Goal: Task Accomplishment & Management: Use online tool/utility

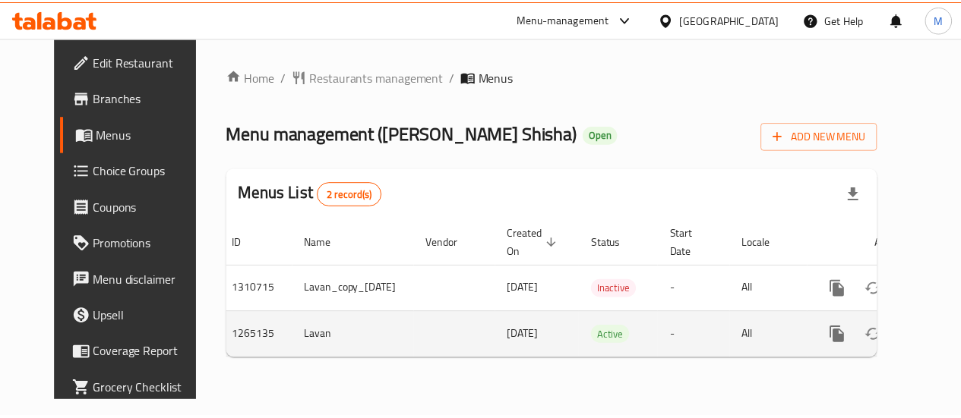
scroll to position [0, 39]
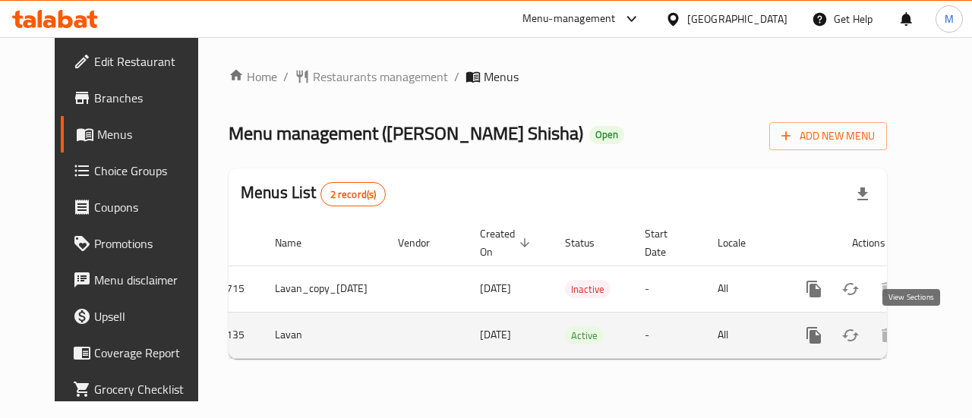
click at [922, 335] on link "enhanced table" at bounding box center [923, 335] width 36 height 36
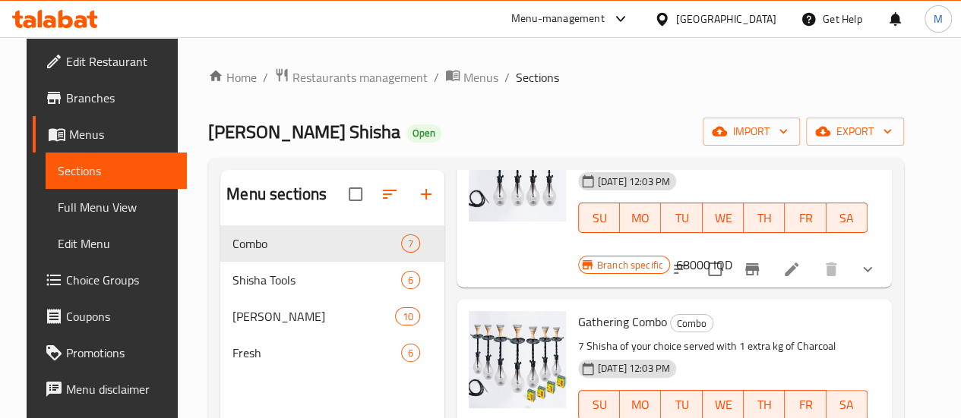
scroll to position [213, 0]
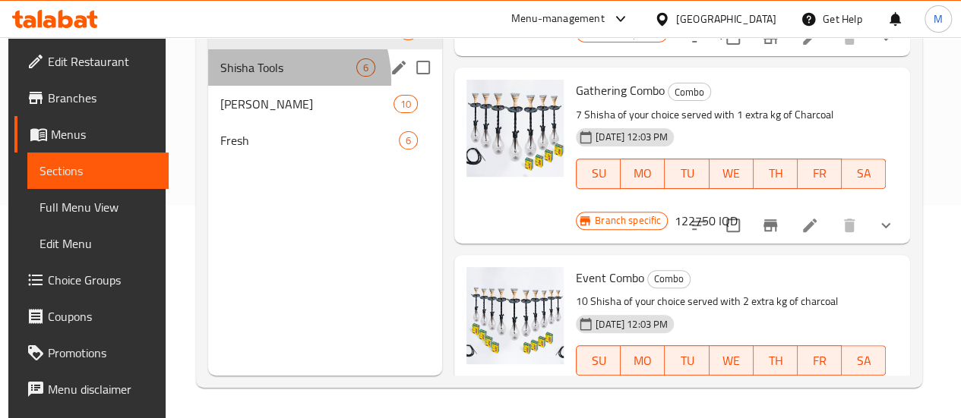
click at [264, 86] on div "Shisha Tools 6" at bounding box center [325, 67] width 234 height 36
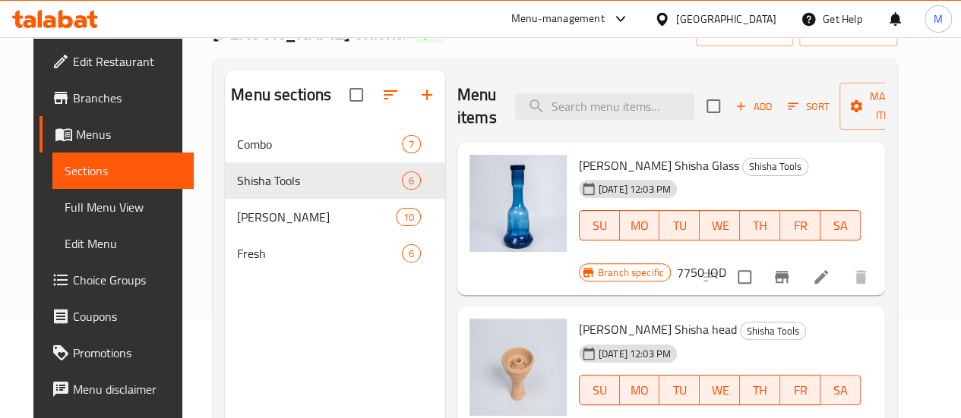
scroll to position [100, 0]
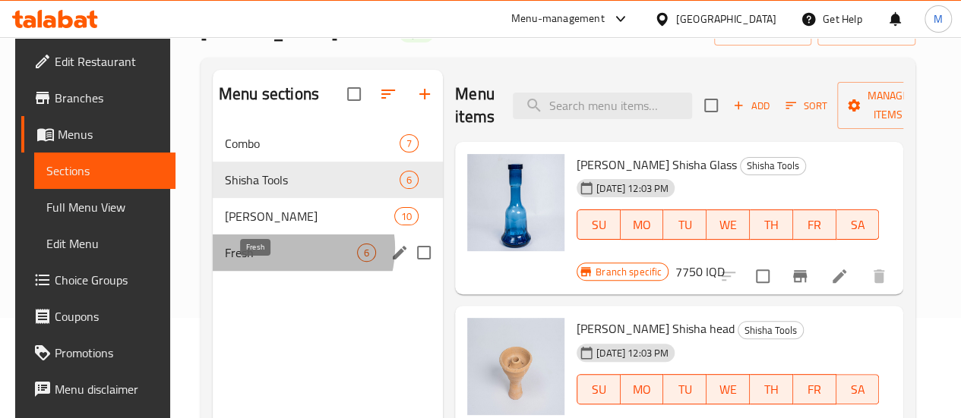
click at [285, 262] on span "Fresh" at bounding box center [291, 253] width 132 height 18
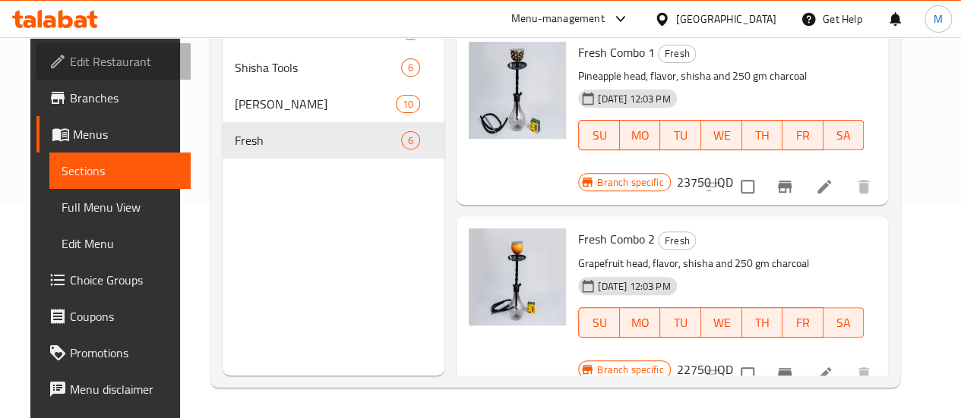
click at [100, 78] on link "Edit Restaurant" at bounding box center [113, 61] width 154 height 36
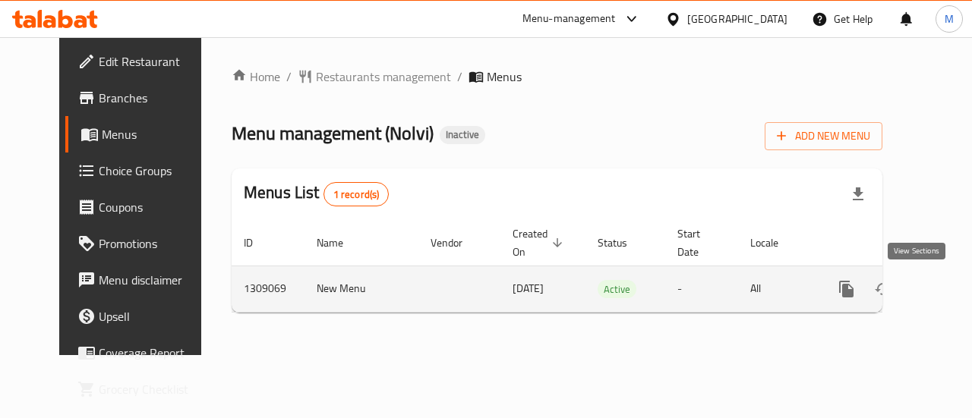
click at [938, 298] on link "enhanced table" at bounding box center [956, 289] width 36 height 36
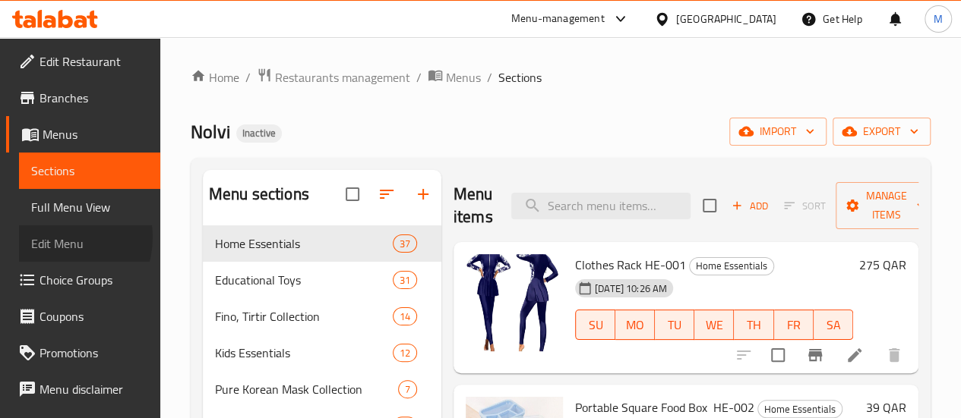
click at [56, 238] on span "Edit Menu" at bounding box center [89, 244] width 117 height 18
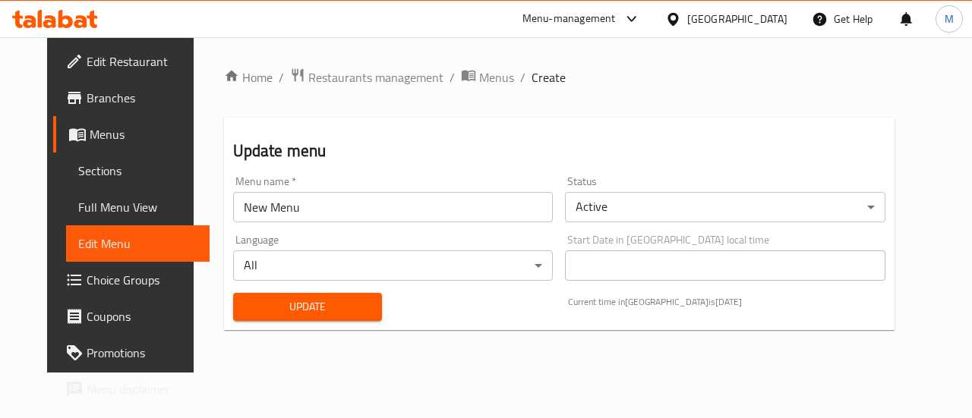
click at [78, 214] on span "Full Menu View" at bounding box center [137, 207] width 119 height 18
click at [78, 207] on span "Full Menu View" at bounding box center [137, 207] width 119 height 18
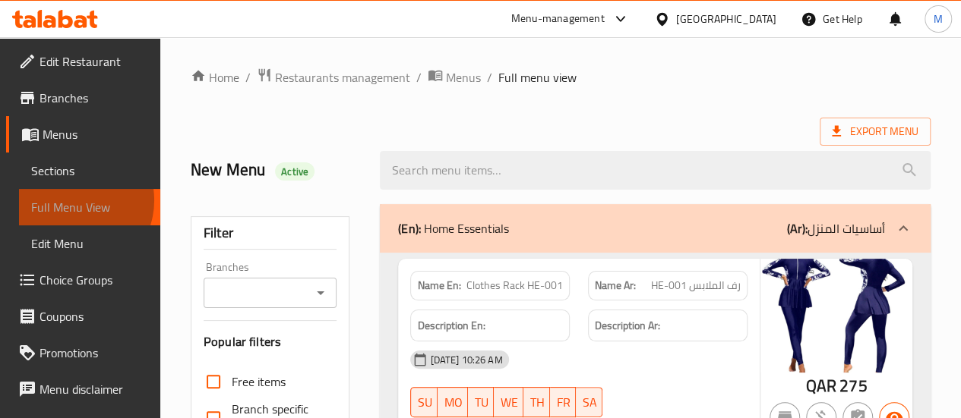
click at [73, 200] on span "Full Menu View" at bounding box center [89, 207] width 117 height 18
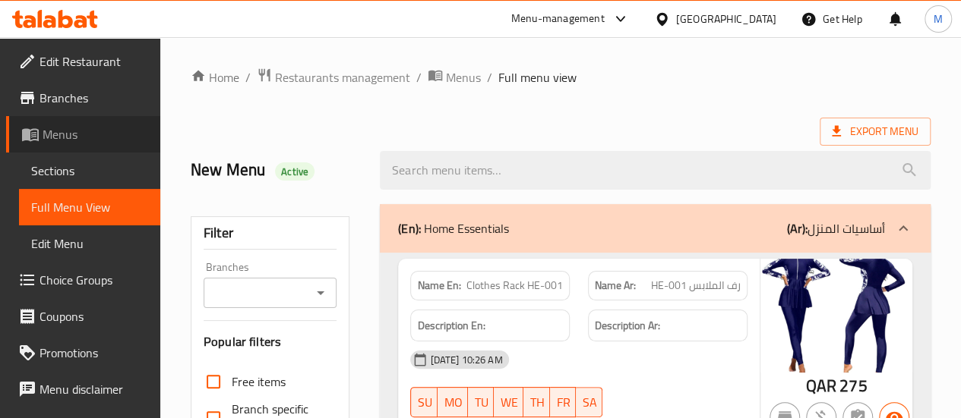
click at [92, 130] on span "Menus" at bounding box center [96, 134] width 106 height 18
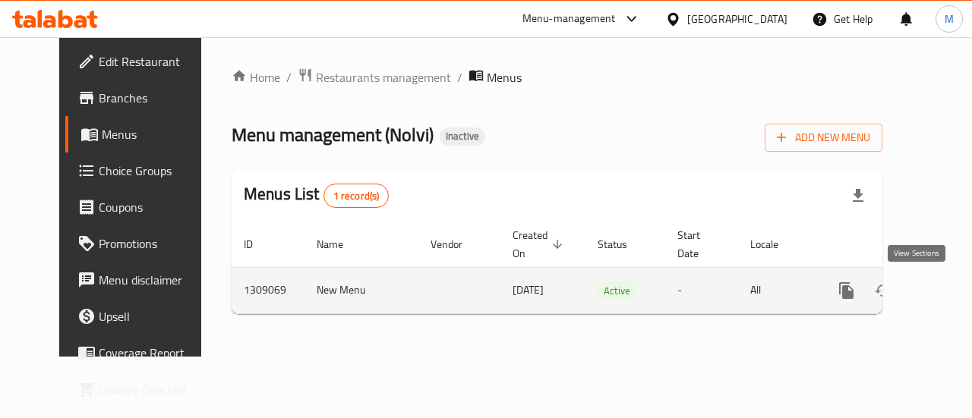
click at [938, 292] on link "enhanced table" at bounding box center [956, 291] width 36 height 36
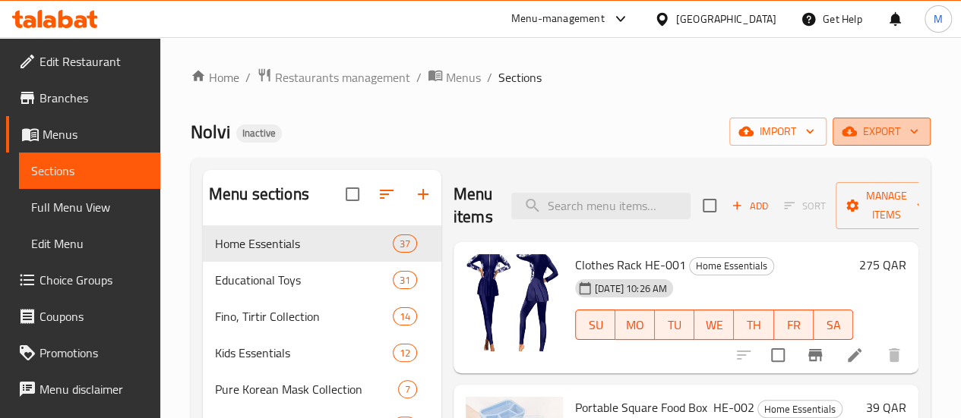
click at [874, 131] on span "export" at bounding box center [881, 131] width 74 height 19
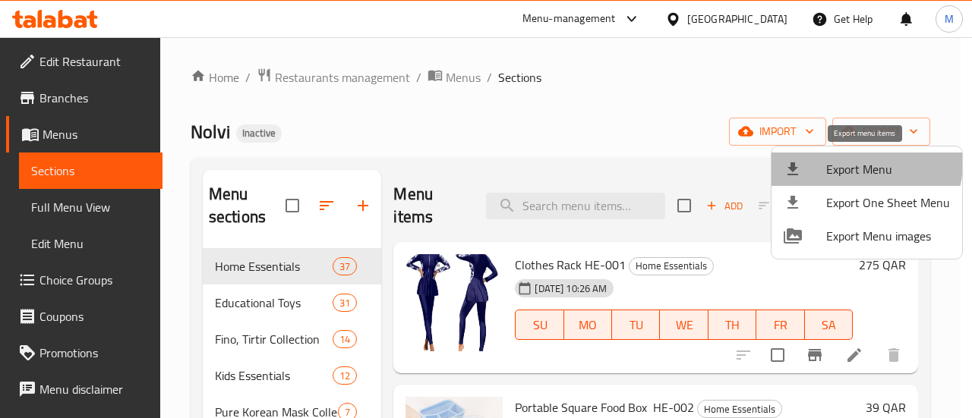
click at [847, 162] on span "Export Menu" at bounding box center [888, 169] width 124 height 18
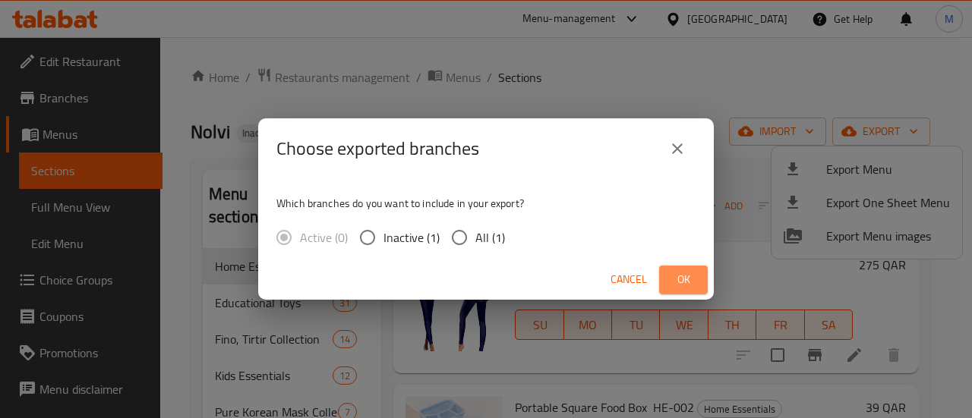
click at [674, 273] on span "Ok" at bounding box center [683, 279] width 24 height 19
